Goal: Check status: Check status

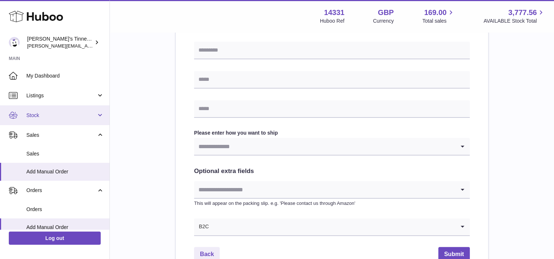
click at [60, 116] on span "Stock" at bounding box center [61, 115] width 70 height 7
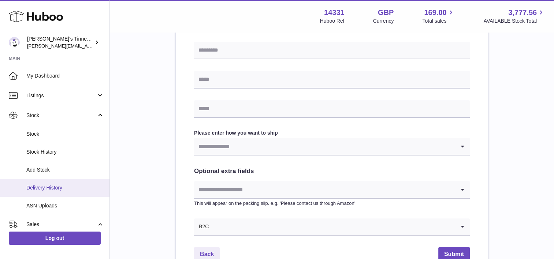
click at [60, 183] on link "Delivery History" at bounding box center [55, 188] width 110 height 18
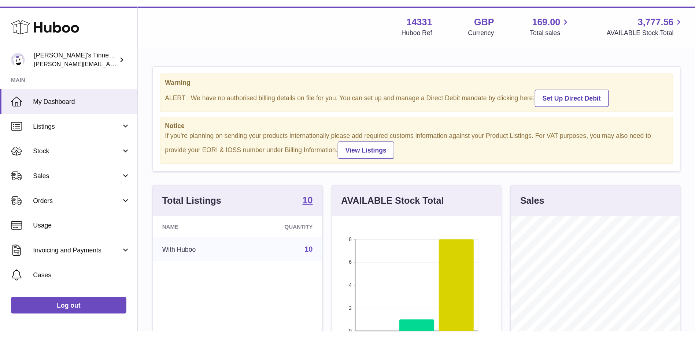
scroll to position [114, 181]
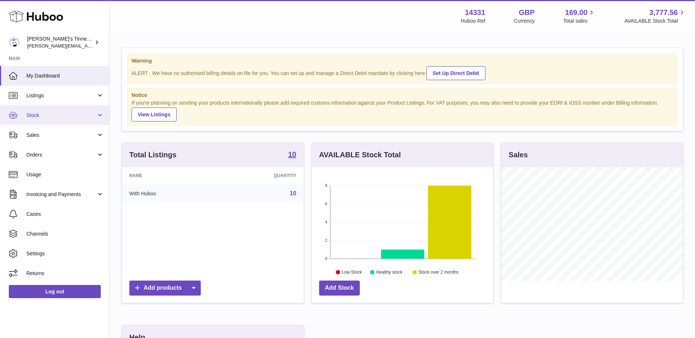
click at [66, 108] on link "Stock" at bounding box center [55, 115] width 110 height 20
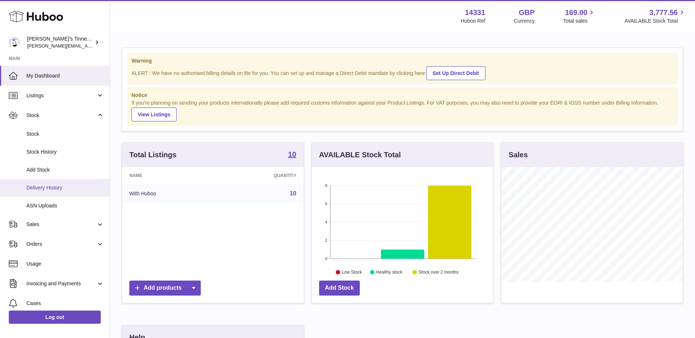
click at [64, 185] on span "Delivery History" at bounding box center [65, 188] width 78 height 7
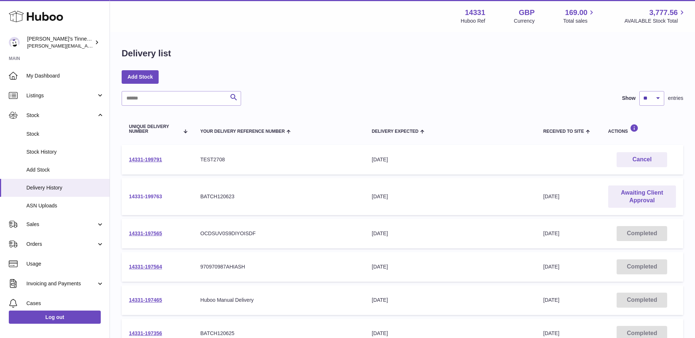
click at [152, 197] on link "14331-199763" at bounding box center [145, 197] width 33 height 6
click at [148, 196] on link "14331-199763" at bounding box center [145, 197] width 33 height 6
click at [147, 158] on link "14331-199791" at bounding box center [145, 160] width 33 height 6
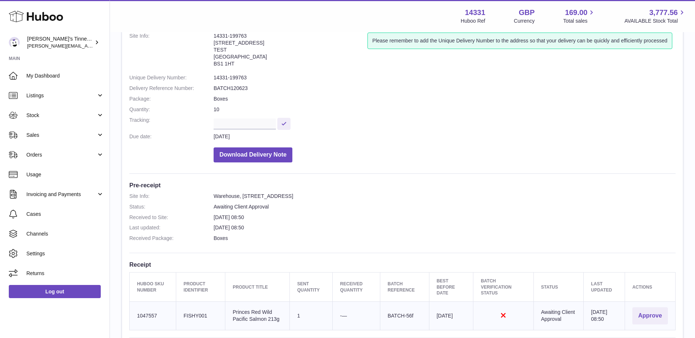
scroll to position [146, 0]
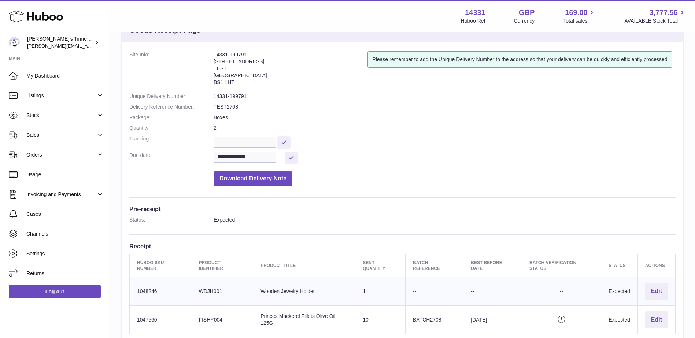
scroll to position [73, 0]
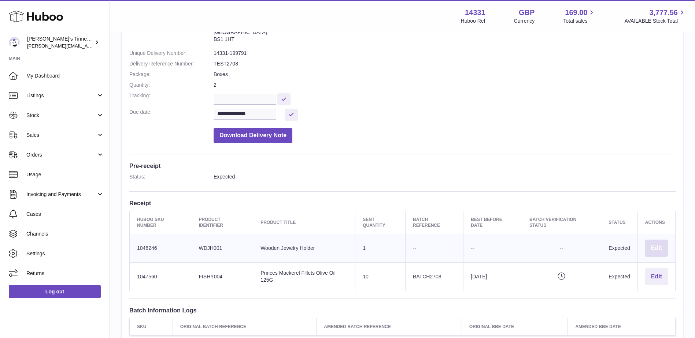
click at [655, 243] on button "Edit" at bounding box center [656, 248] width 23 height 17
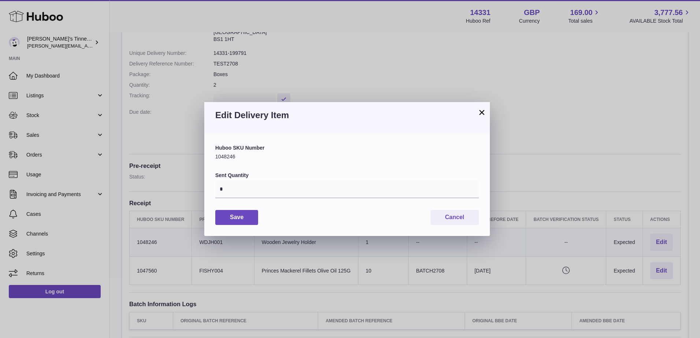
click at [579, 163] on div "× Edit Delivery Item Huboo SKU Number 1048246 Sent Quantity * Save Cancel" at bounding box center [350, 169] width 700 height 338
click at [485, 111] on button "×" at bounding box center [482, 112] width 9 height 9
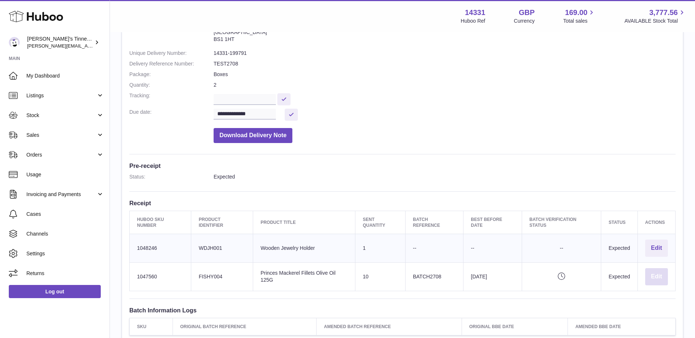
click at [662, 273] on button "Edit" at bounding box center [656, 276] width 23 height 17
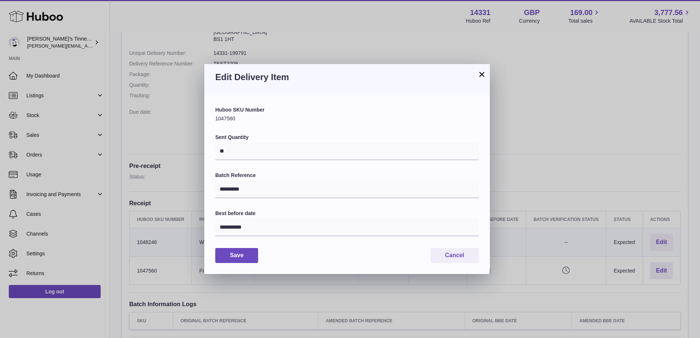
click at [483, 74] on button "×" at bounding box center [482, 74] width 9 height 9
